Goal: Task Accomplishment & Management: Manage account settings

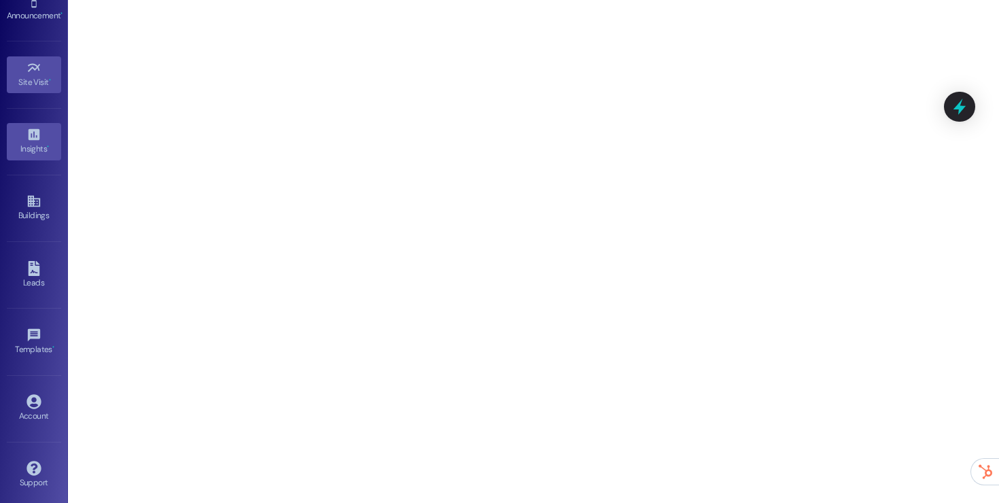
scroll to position [145, 0]
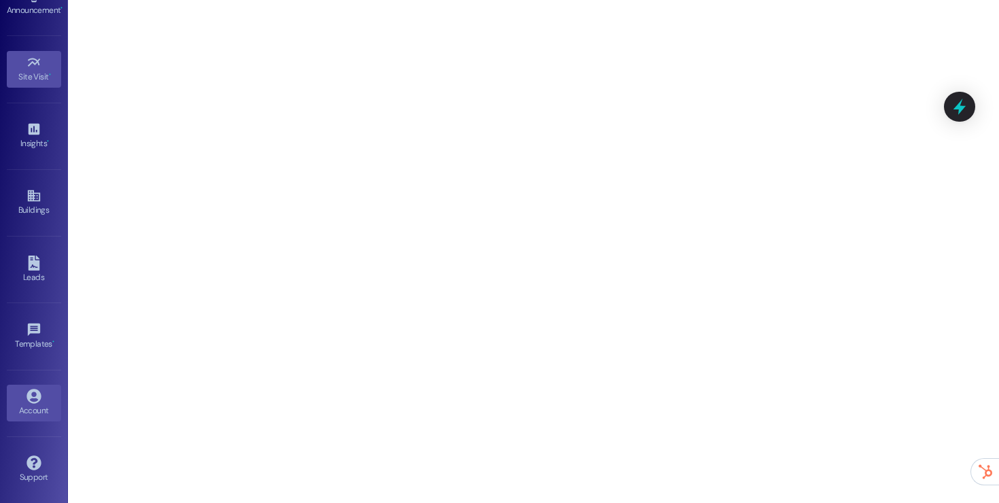
click at [16, 388] on link "Account" at bounding box center [34, 403] width 54 height 37
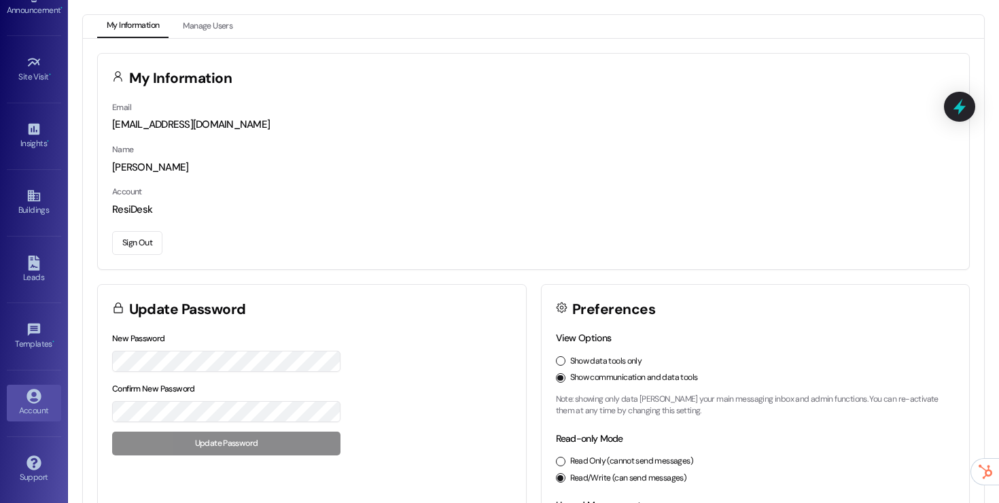
click at [130, 236] on button "Sign Out" at bounding box center [137, 243] width 50 height 24
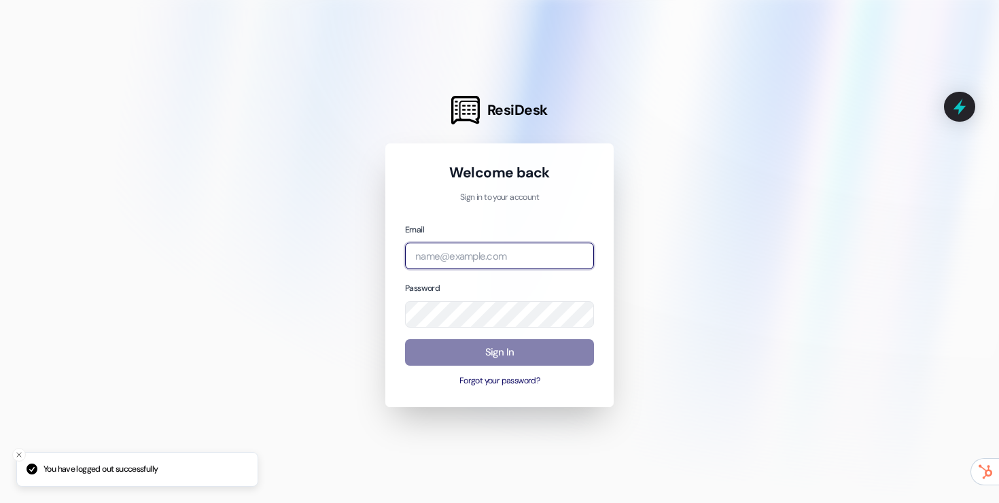
click at [459, 267] on input "email" at bounding box center [499, 256] width 189 height 26
type input "[EMAIL_ADDRESS][DOMAIN_NAME]"
